Goal: Task Accomplishment & Management: Use online tool/utility

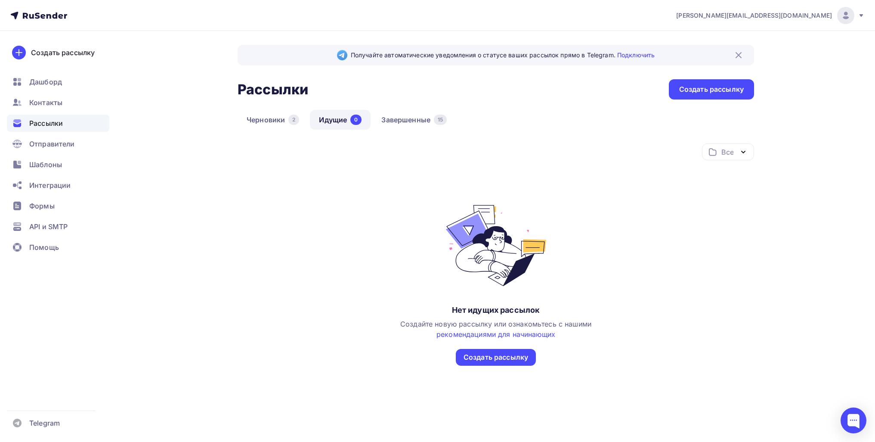
click at [408, 123] on link "Завершенные 15" at bounding box center [414, 120] width 84 height 20
click at [289, 118] on div "2" at bounding box center [293, 120] width 11 height 10
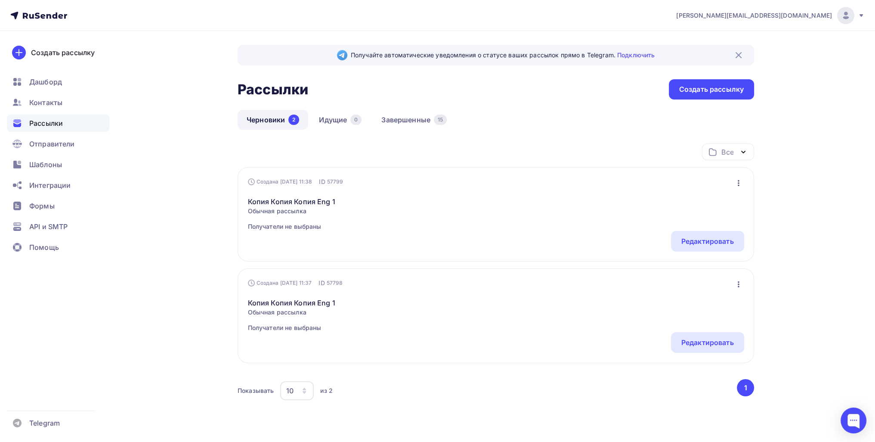
click at [738, 178] on icon "button" at bounding box center [739, 183] width 10 height 10
click at [704, 264] on div "Удалить" at bounding box center [701, 269] width 83 height 10
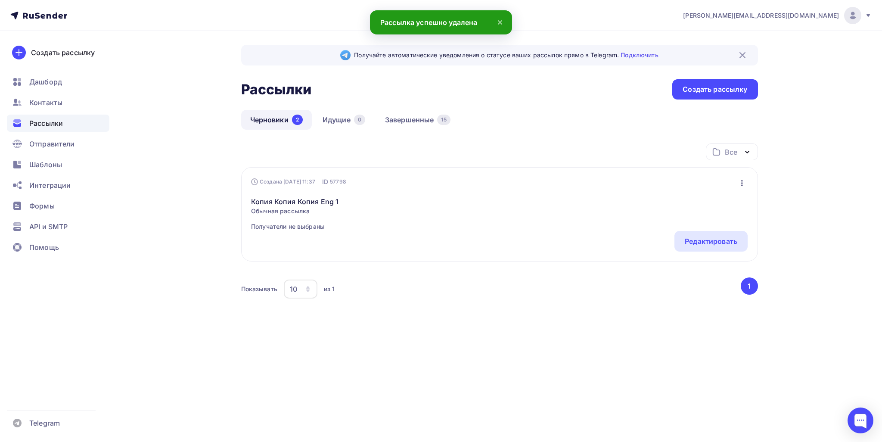
click at [740, 178] on icon "button" at bounding box center [742, 183] width 10 height 10
click at [694, 270] on div "Удалить" at bounding box center [704, 269] width 83 height 10
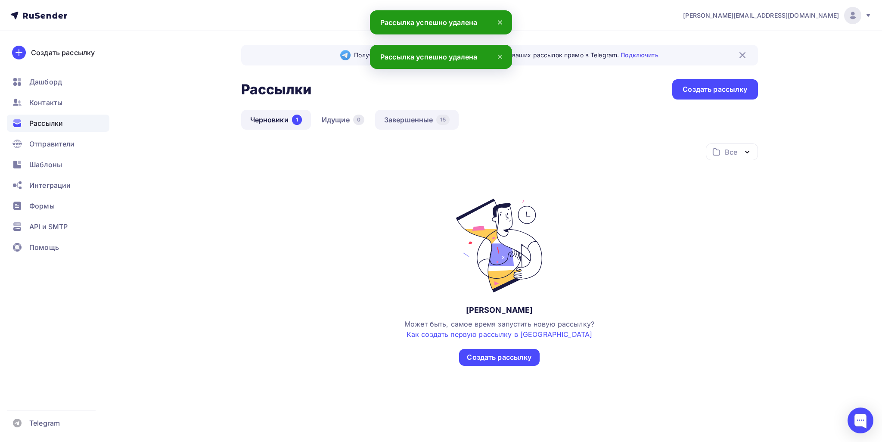
click at [421, 125] on link "Завершенные 15" at bounding box center [417, 120] width 84 height 20
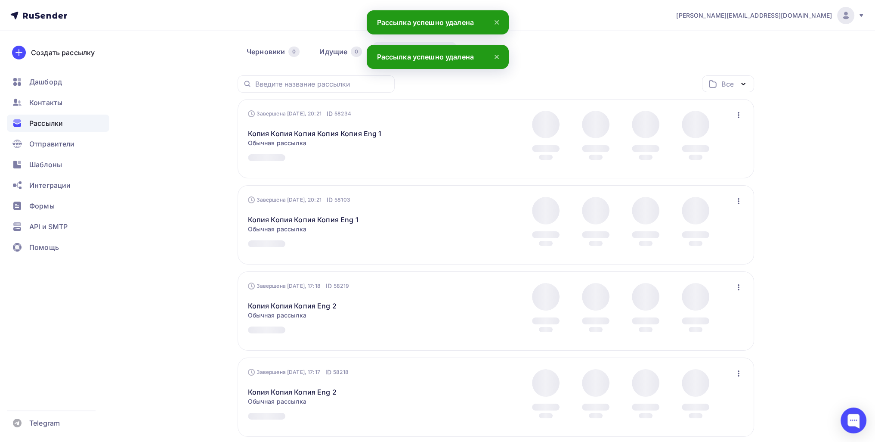
scroll to position [258, 0]
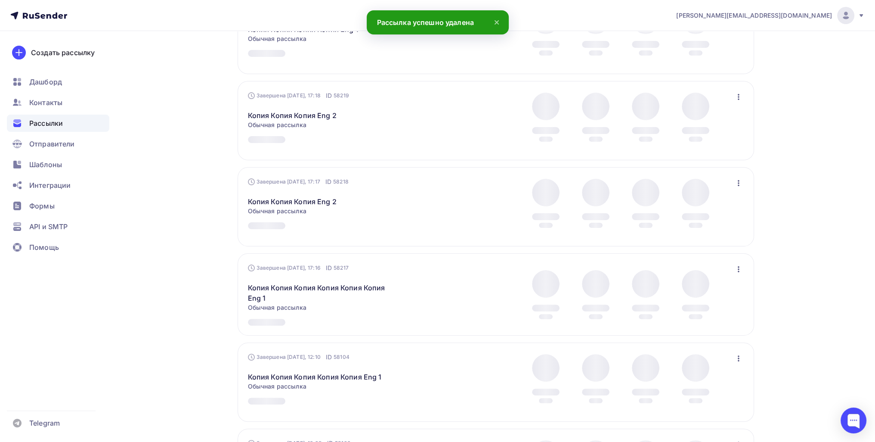
click at [742, 185] on icon "button" at bounding box center [739, 183] width 10 height 10
click at [714, 236] on div "Копировать в новую" at bounding box center [699, 239] width 88 height 10
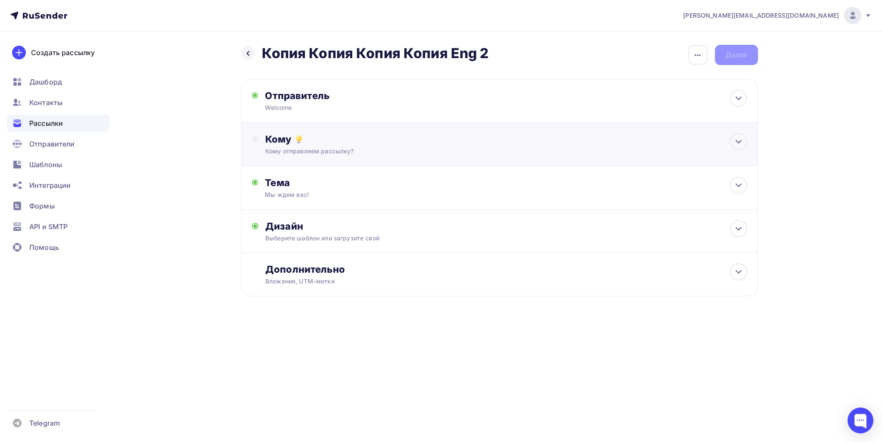
click at [336, 143] on div "Кому" at bounding box center [505, 139] width 481 height 12
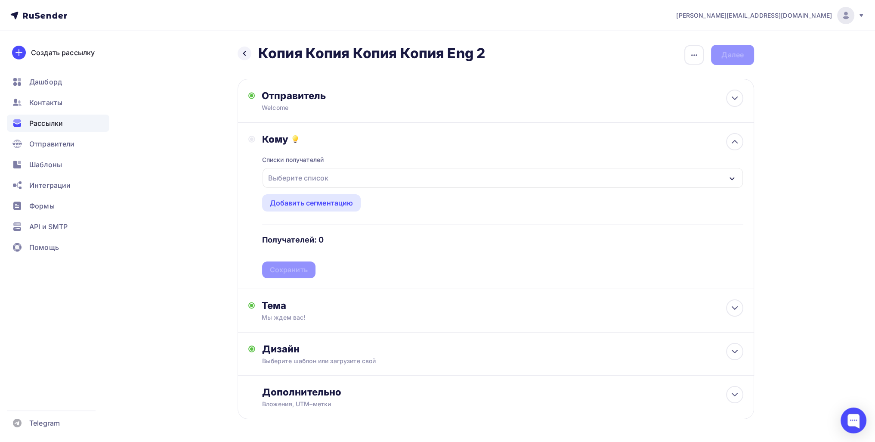
click at [315, 183] on div "Выберите список" at bounding box center [298, 177] width 67 height 15
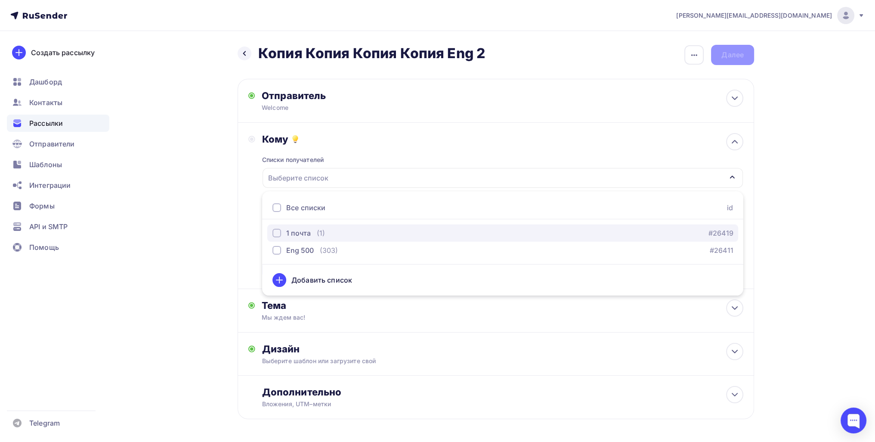
click at [324, 232] on div "1 почта (1) #26419" at bounding box center [503, 233] width 461 height 10
click at [218, 221] on div "Назад Копия Копия Копия Копия Eng 2 Копия Копия Копия Копия Eng 2 Закончить поз…" at bounding box center [438, 252] width 706 height 443
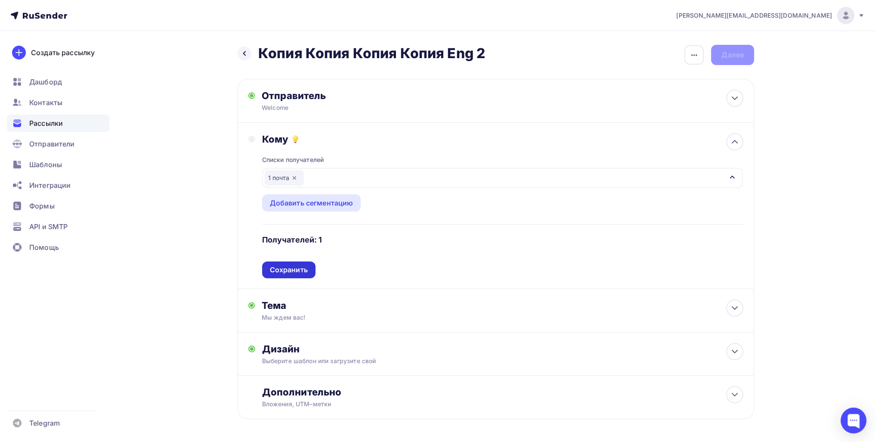
click at [291, 274] on div "Сохранить" at bounding box center [288, 269] width 53 height 17
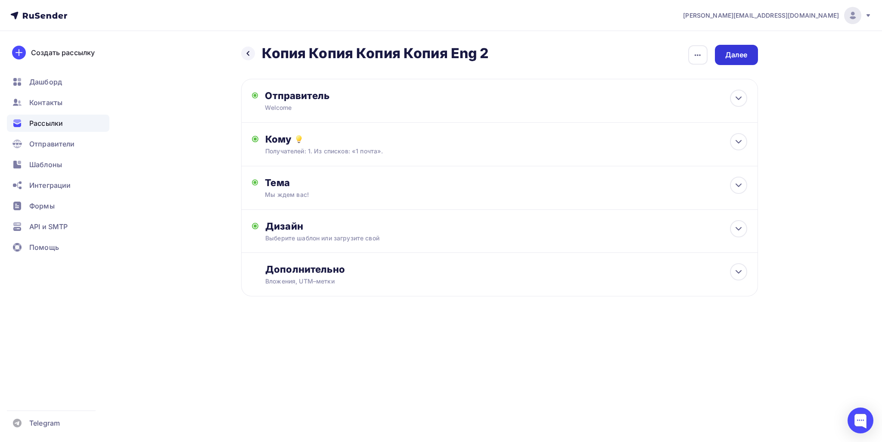
click at [743, 57] on div "Далее" at bounding box center [736, 55] width 22 height 10
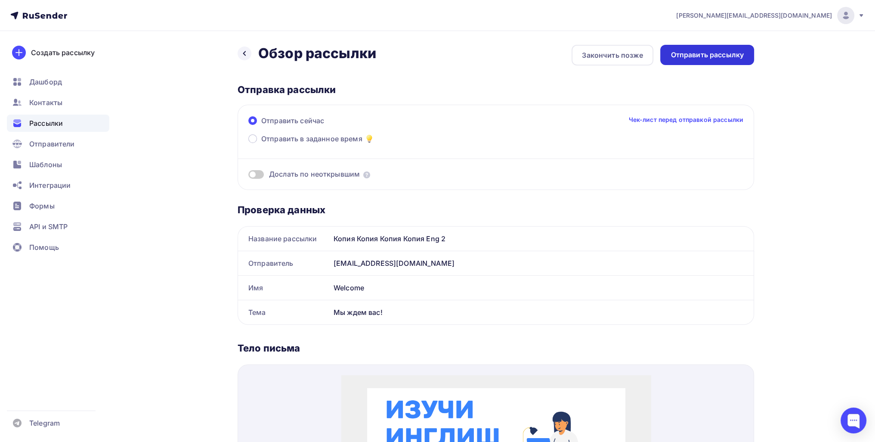
click at [751, 62] on div "Отправить рассылку" at bounding box center [707, 55] width 94 height 20
